Goal: Check status: Check status

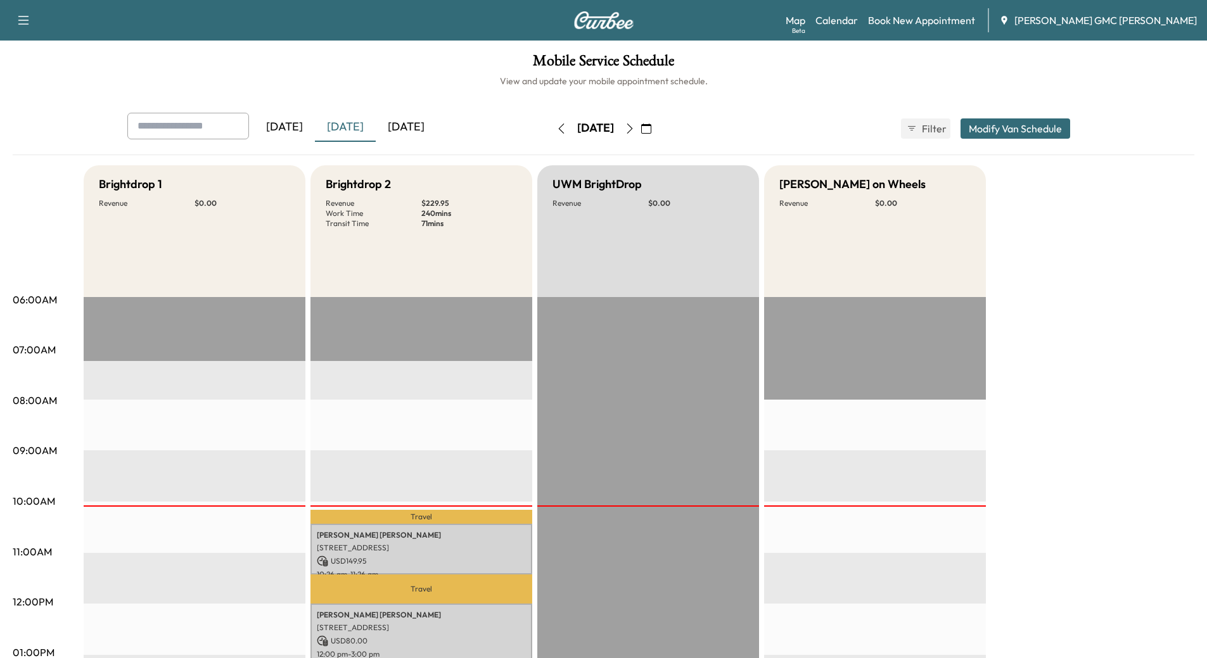
scroll to position [63, 0]
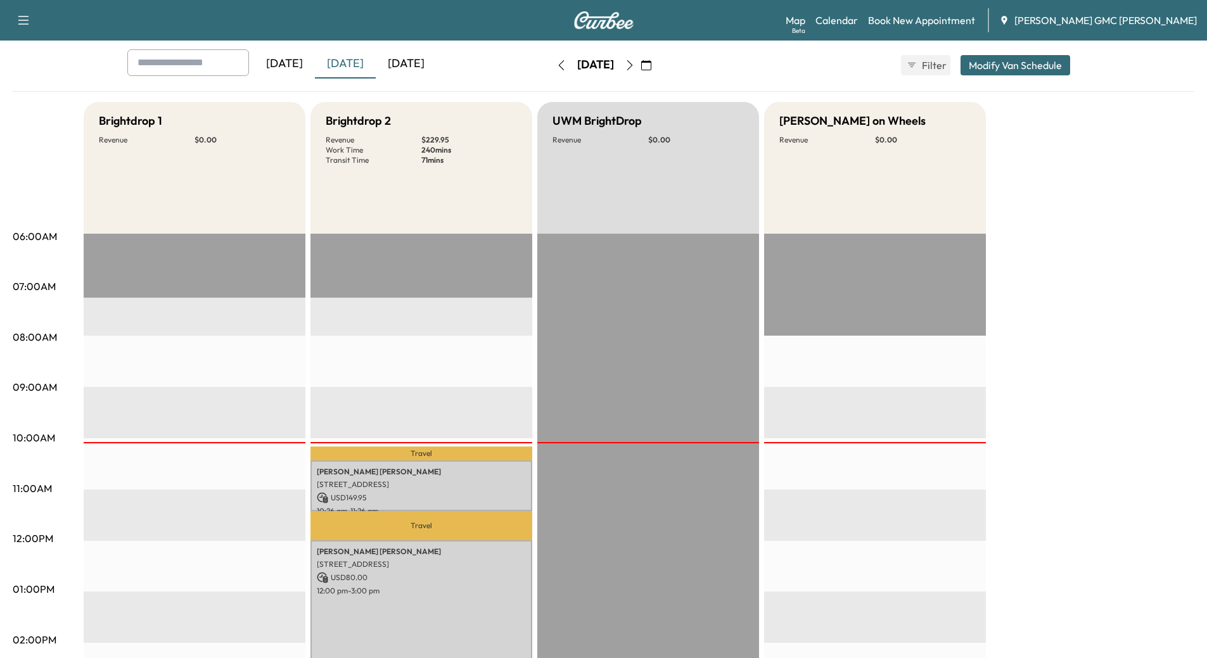
click at [363, 60] on div "[DATE]" at bounding box center [345, 63] width 61 height 29
click at [403, 58] on div "[DATE]" at bounding box center [406, 63] width 61 height 29
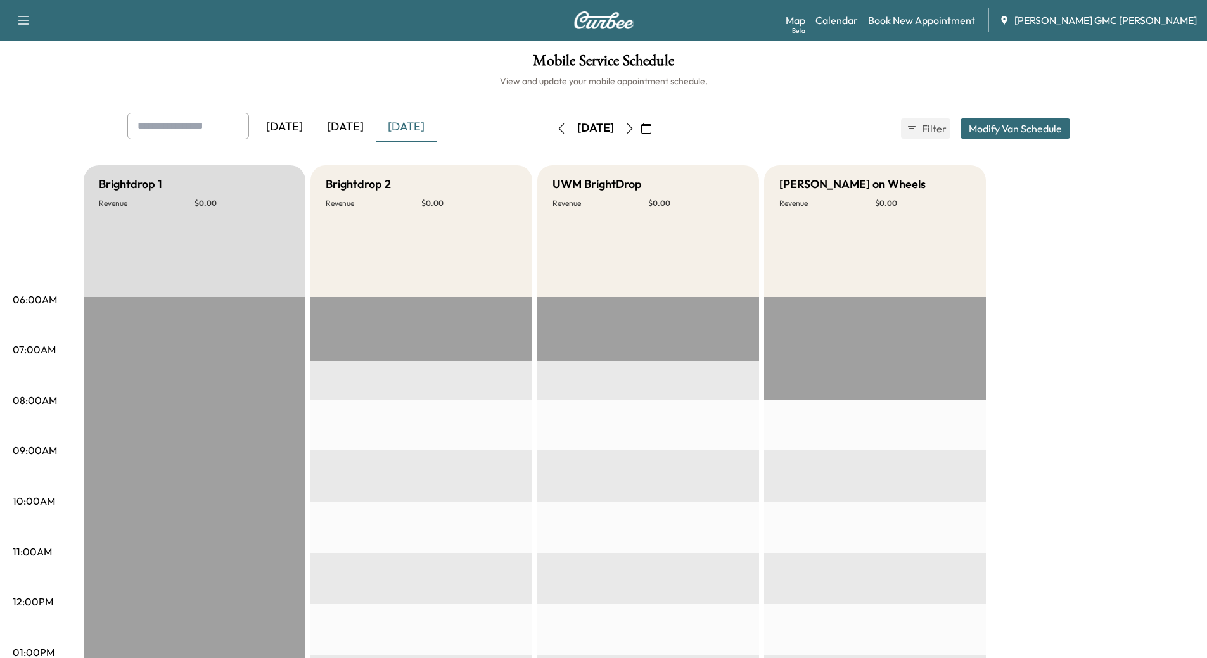
drag, startPoint x: 350, startPoint y: 128, endPoint x: 479, endPoint y: 202, distance: 148.5
click at [479, 202] on div "[DATE] [DATE] [DATE] [DATE] October 2025 S M T W T F S 28 29 30 1 2 3 4 5 6 7 8…" at bounding box center [604, 614] width 1182 height 1003
click at [350, 129] on div "[DATE]" at bounding box center [345, 127] width 61 height 29
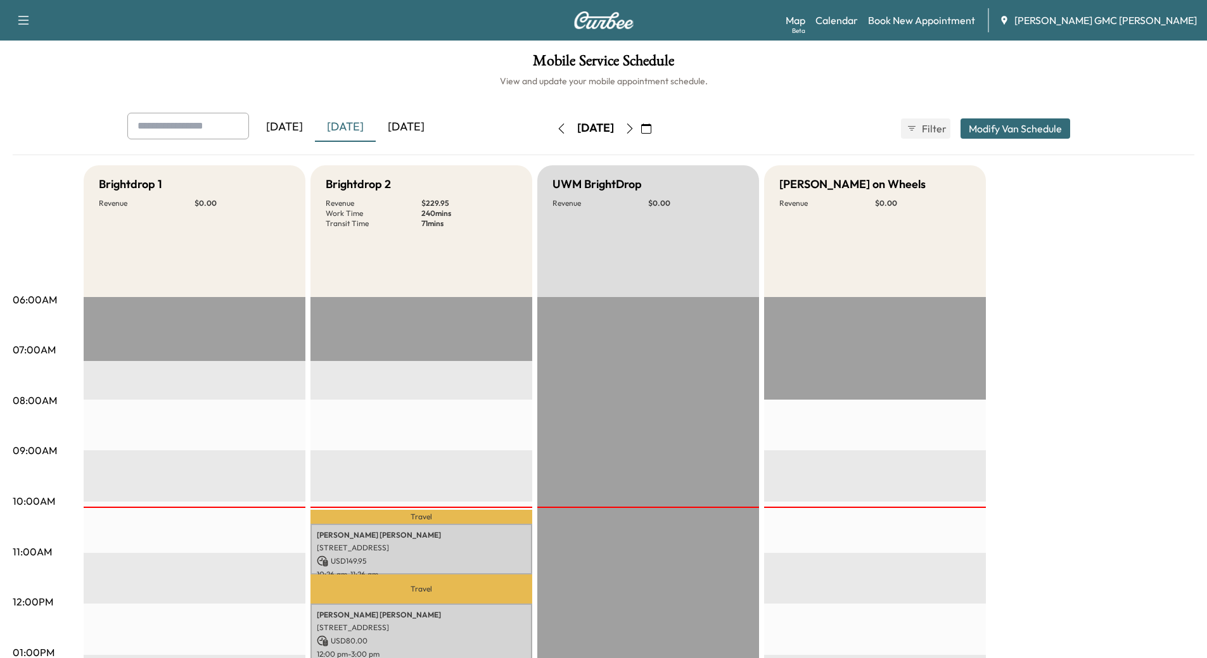
click at [409, 122] on div "[DATE]" at bounding box center [406, 127] width 61 height 29
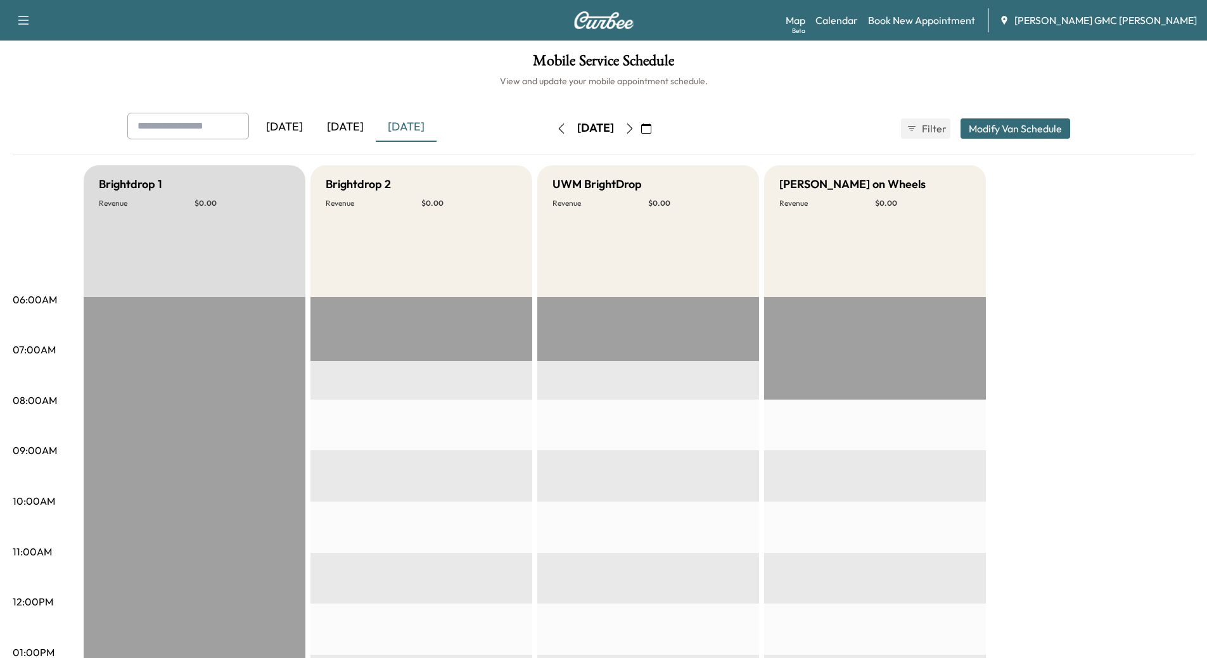
click at [635, 127] on icon "button" at bounding box center [630, 129] width 10 height 10
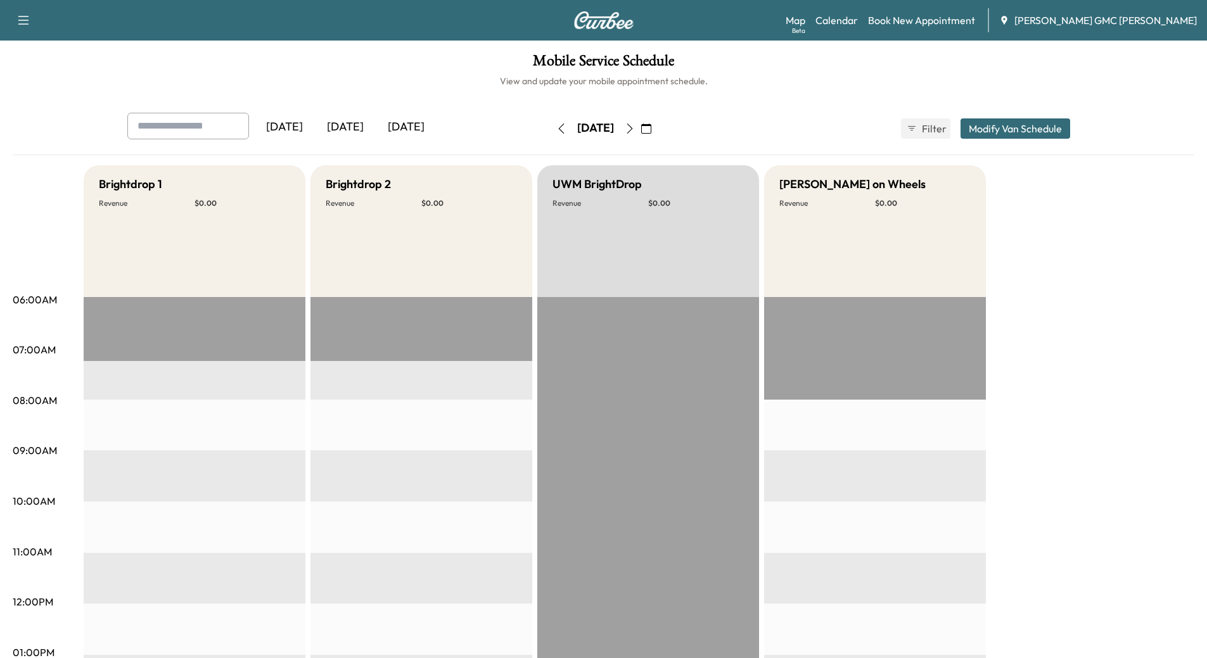
click at [635, 131] on icon "button" at bounding box center [630, 129] width 10 height 10
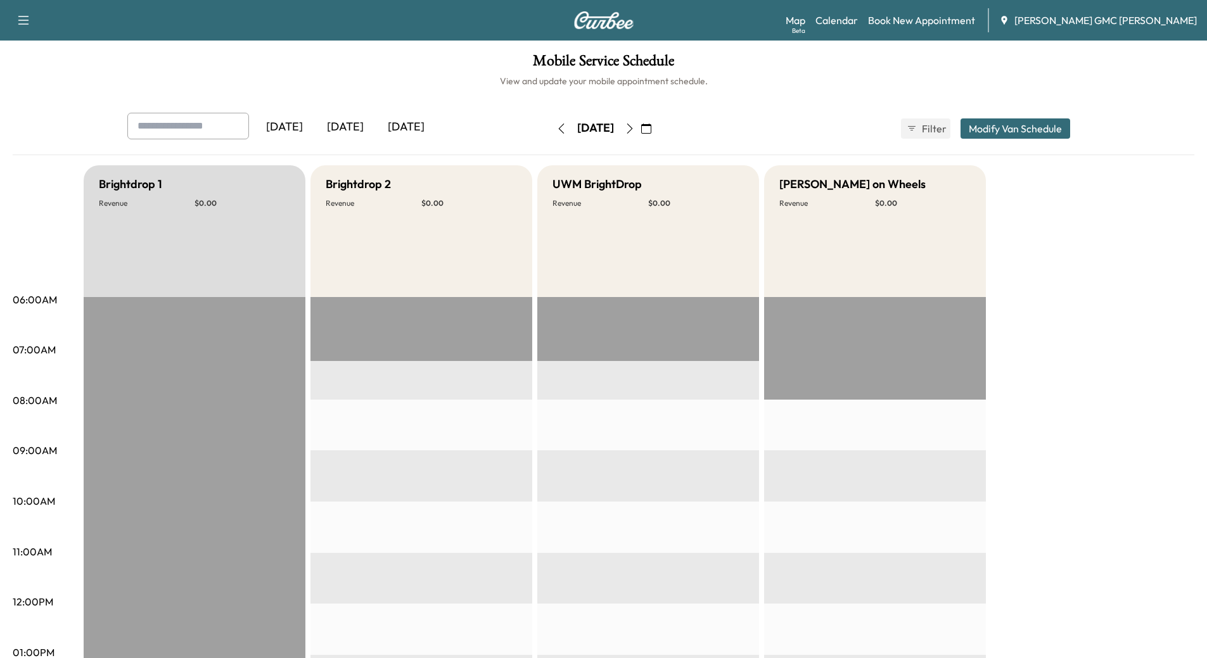
click at [635, 130] on icon "button" at bounding box center [630, 129] width 10 height 10
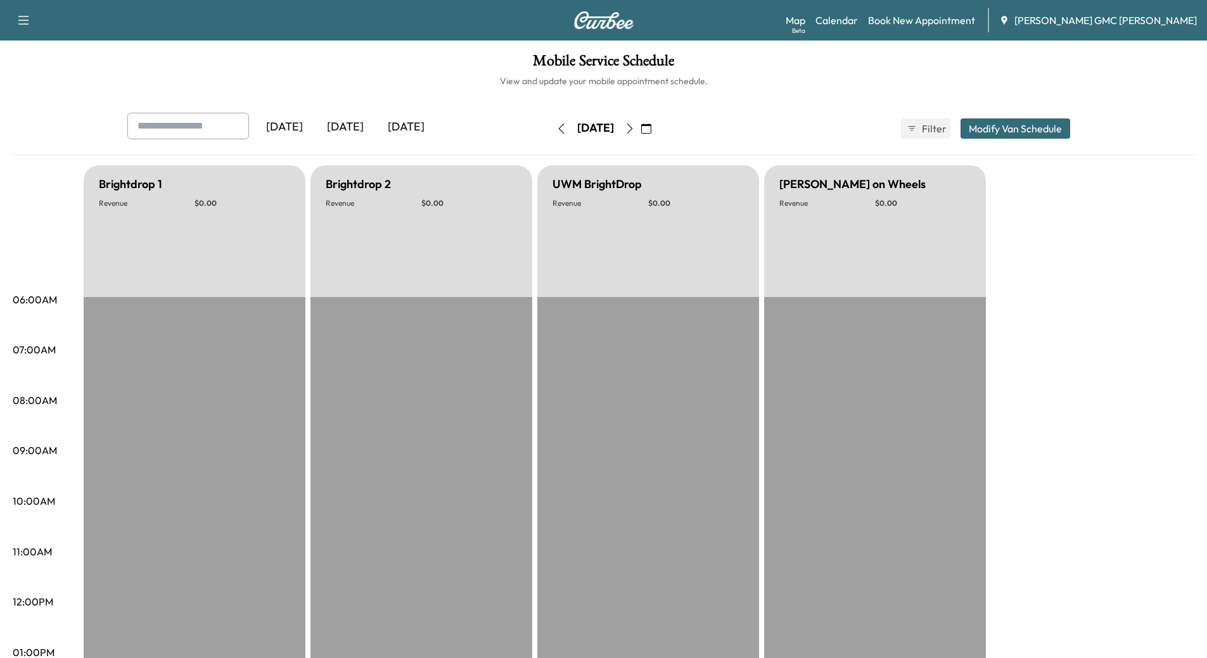
click at [635, 129] on icon "button" at bounding box center [630, 129] width 10 height 10
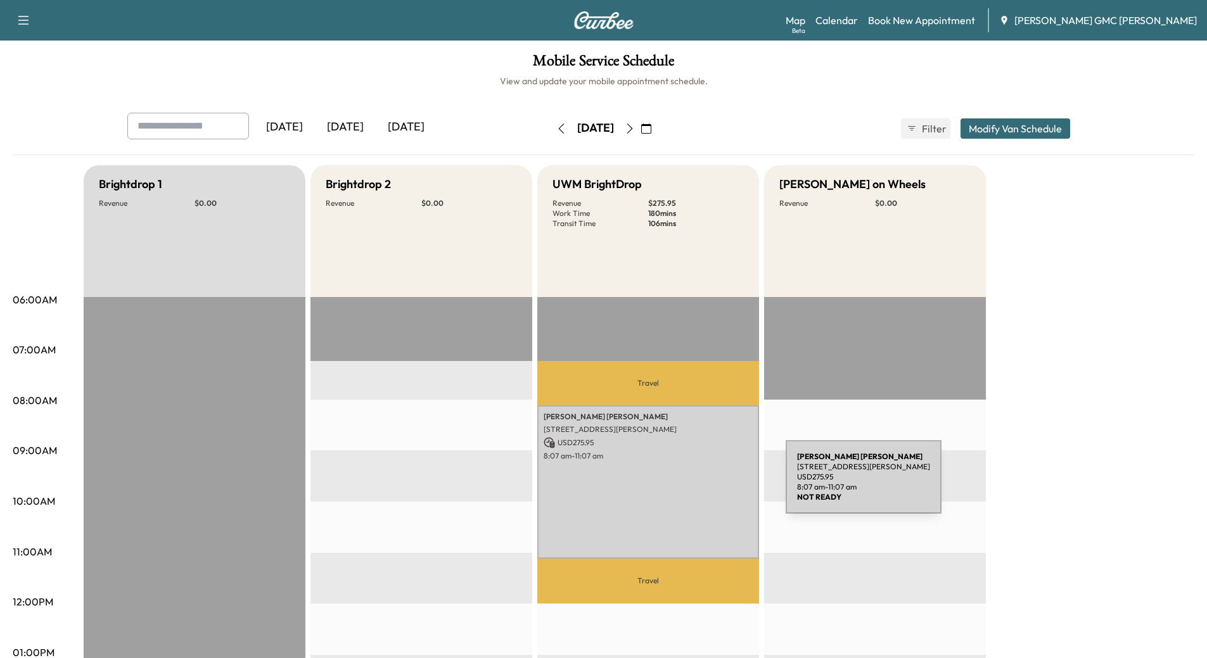
click at [691, 485] on div "[PERSON_NAME] [STREET_ADDRESS][PERSON_NAME] USD 275.95 8:07 am - 11:07 am" at bounding box center [648, 482] width 222 height 153
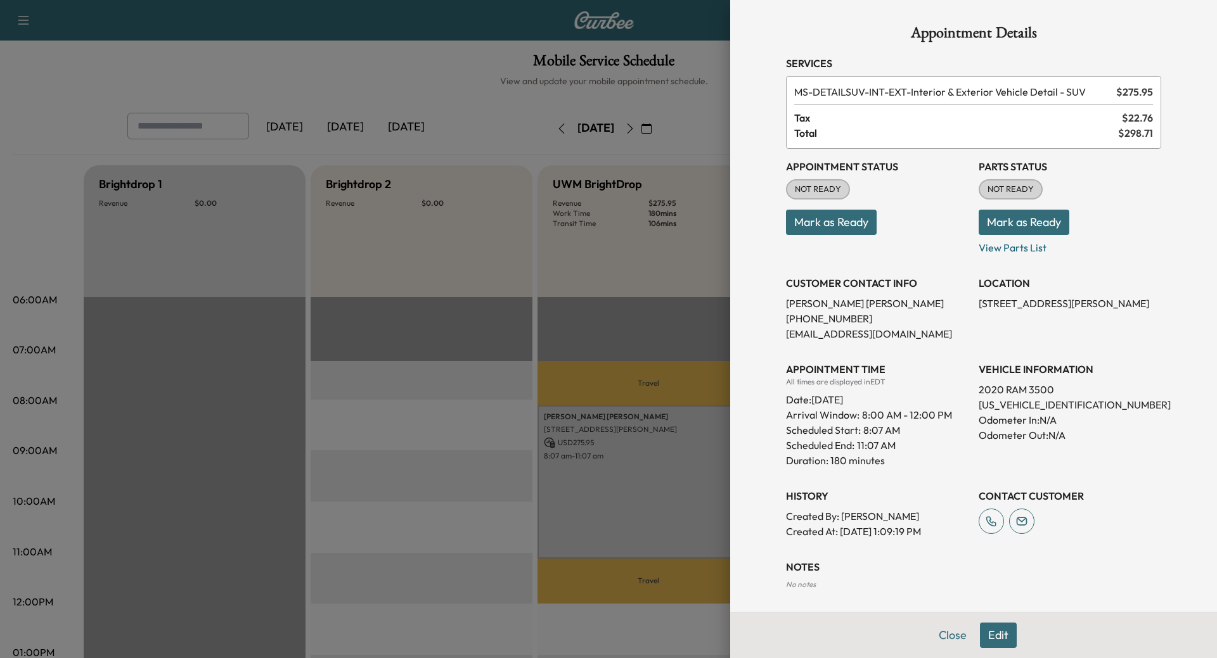
drag, startPoint x: 938, startPoint y: 638, endPoint x: 931, endPoint y: 632, distance: 9.0
click at [937, 637] on button "Close" at bounding box center [952, 635] width 44 height 25
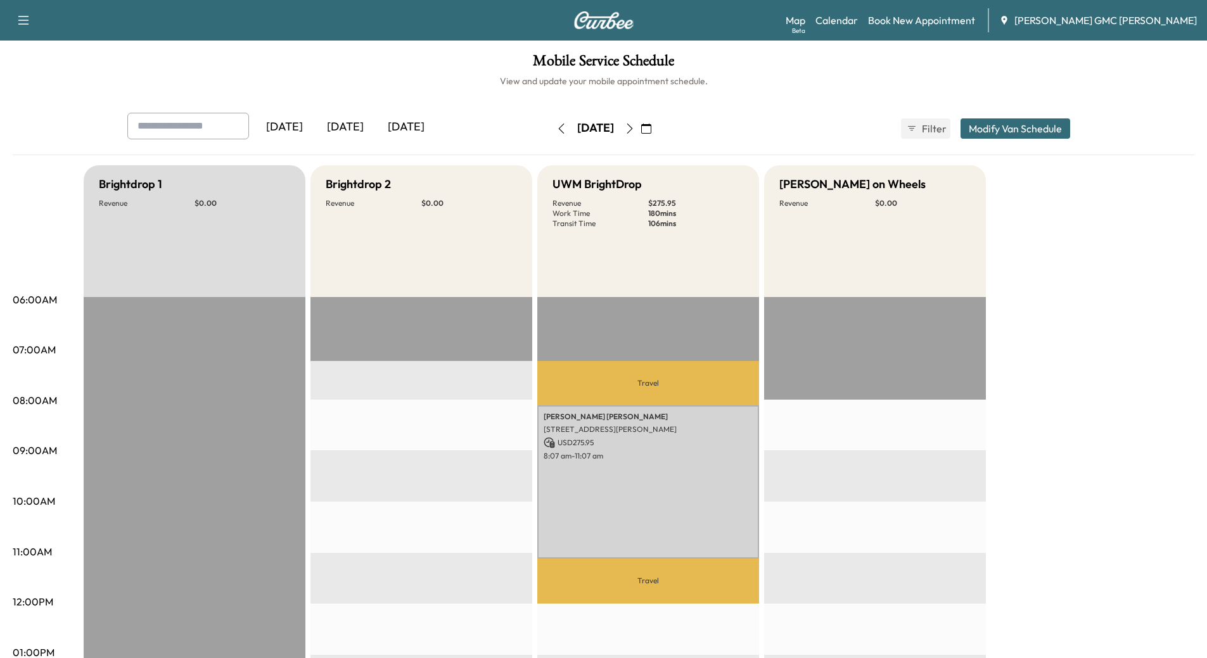
click at [635, 128] on icon "button" at bounding box center [630, 129] width 10 height 10
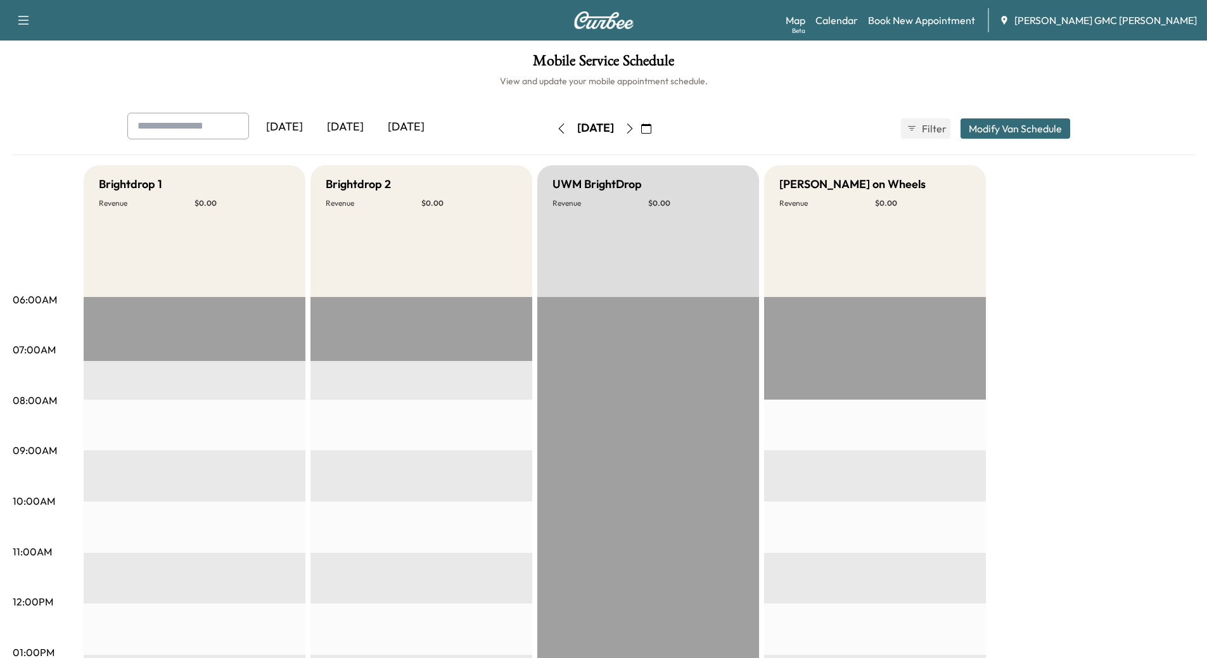
click at [635, 124] on icon "button" at bounding box center [630, 129] width 10 height 10
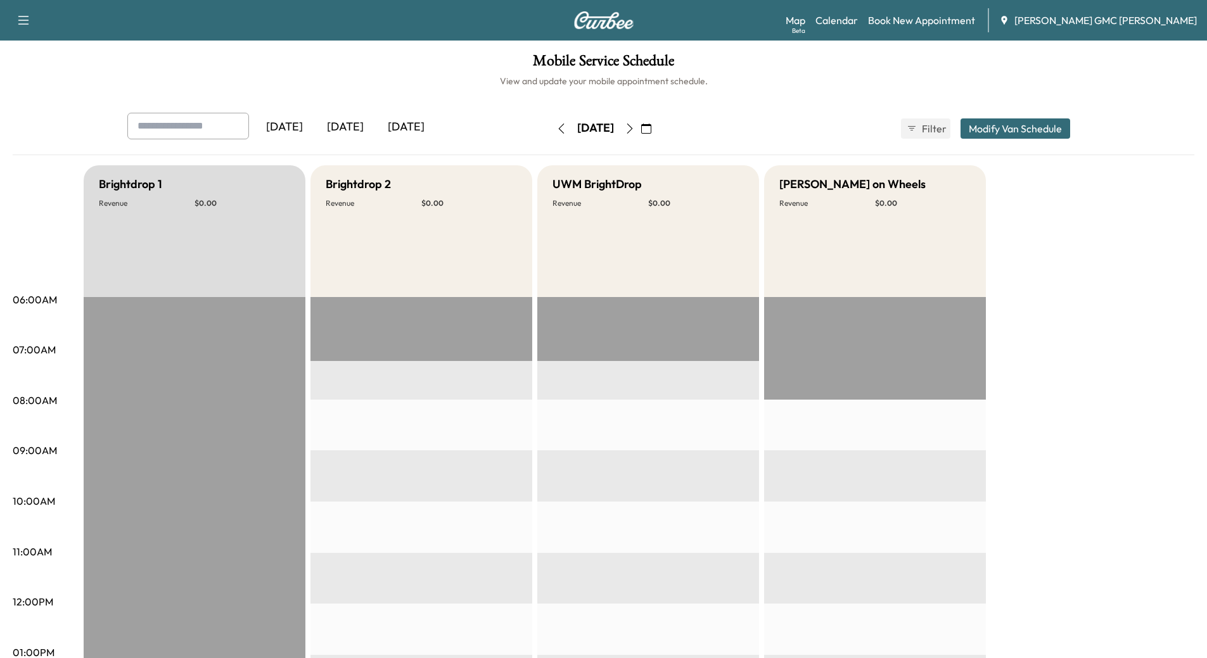
click at [635, 131] on icon "button" at bounding box center [630, 129] width 10 height 10
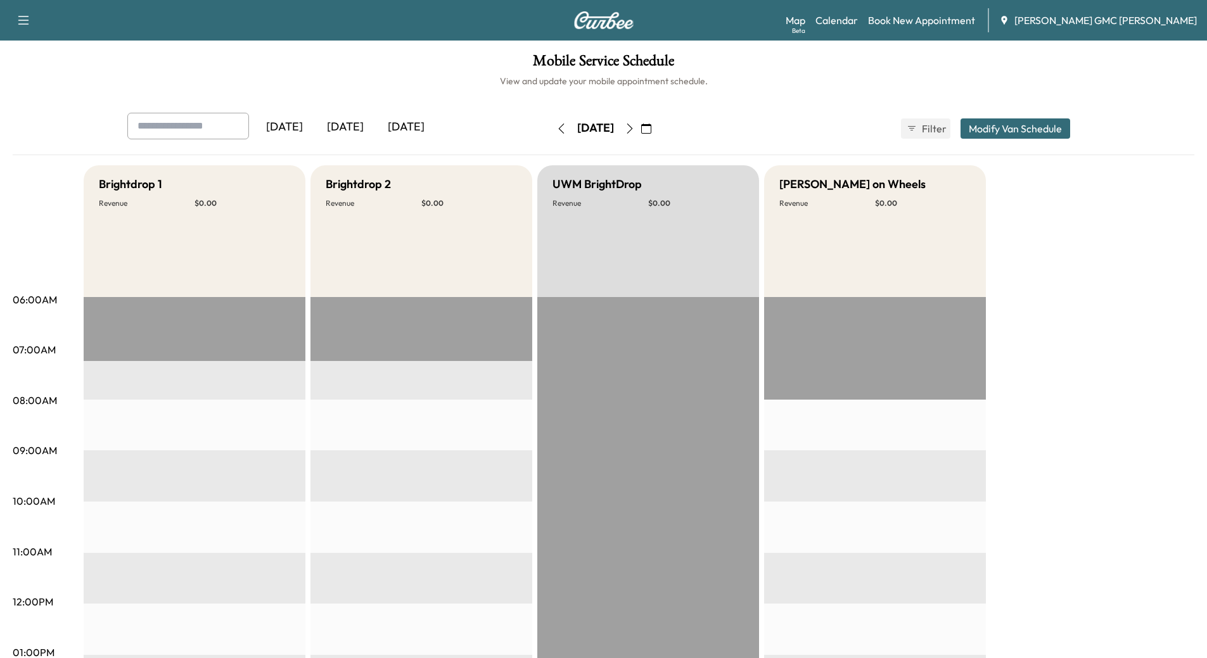
click at [357, 129] on div "[DATE]" at bounding box center [345, 127] width 61 height 29
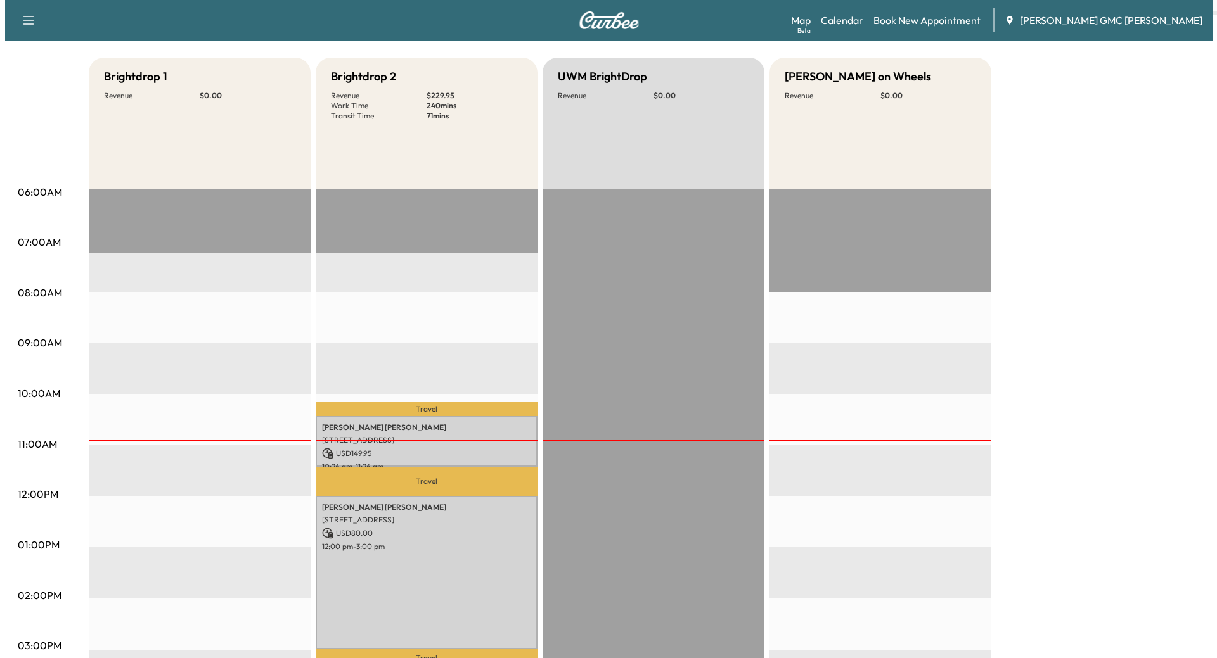
scroll to position [127, 0]
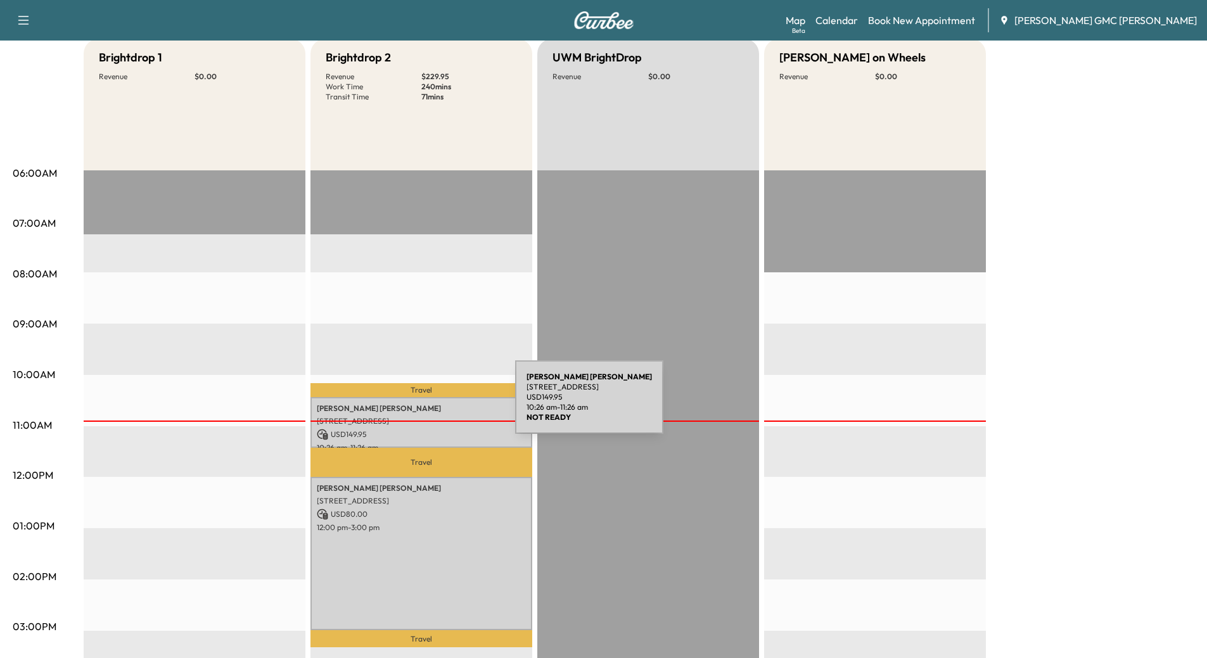
click at [420, 404] on p "[PERSON_NAME]" at bounding box center [421, 409] width 209 height 10
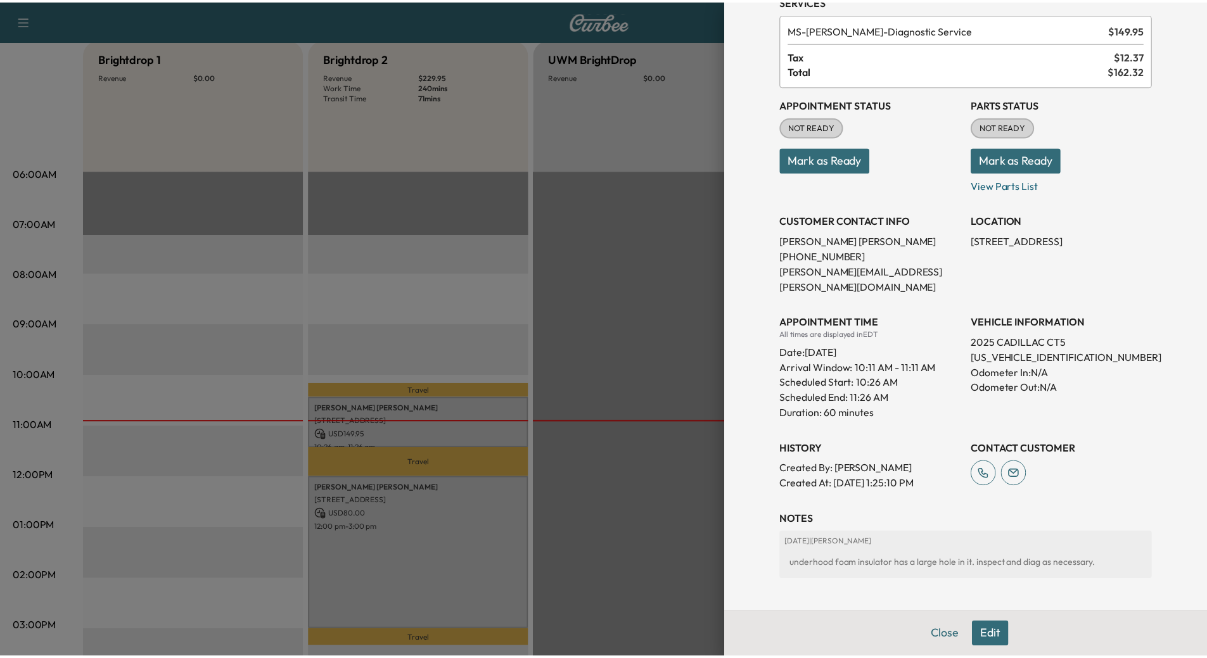
scroll to position [63, 0]
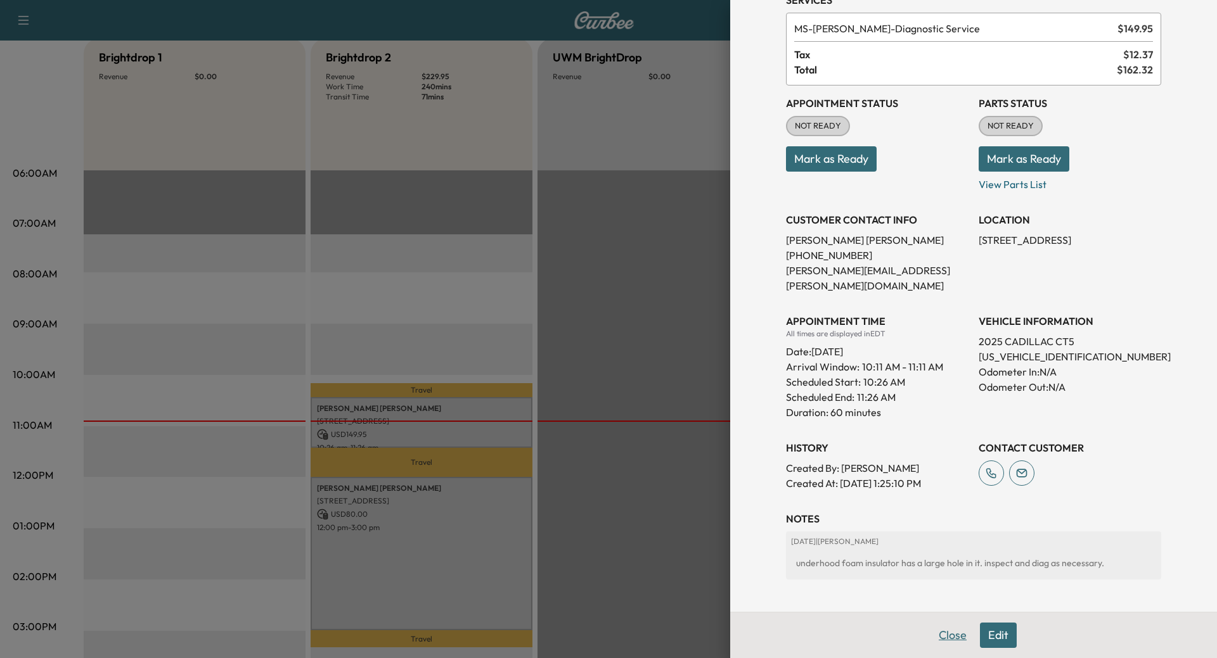
drag, startPoint x: 934, startPoint y: 633, endPoint x: 923, endPoint y: 623, distance: 14.8
click at [934, 634] on button "Close" at bounding box center [952, 635] width 44 height 25
